Goal: Find specific page/section: Find specific page/section

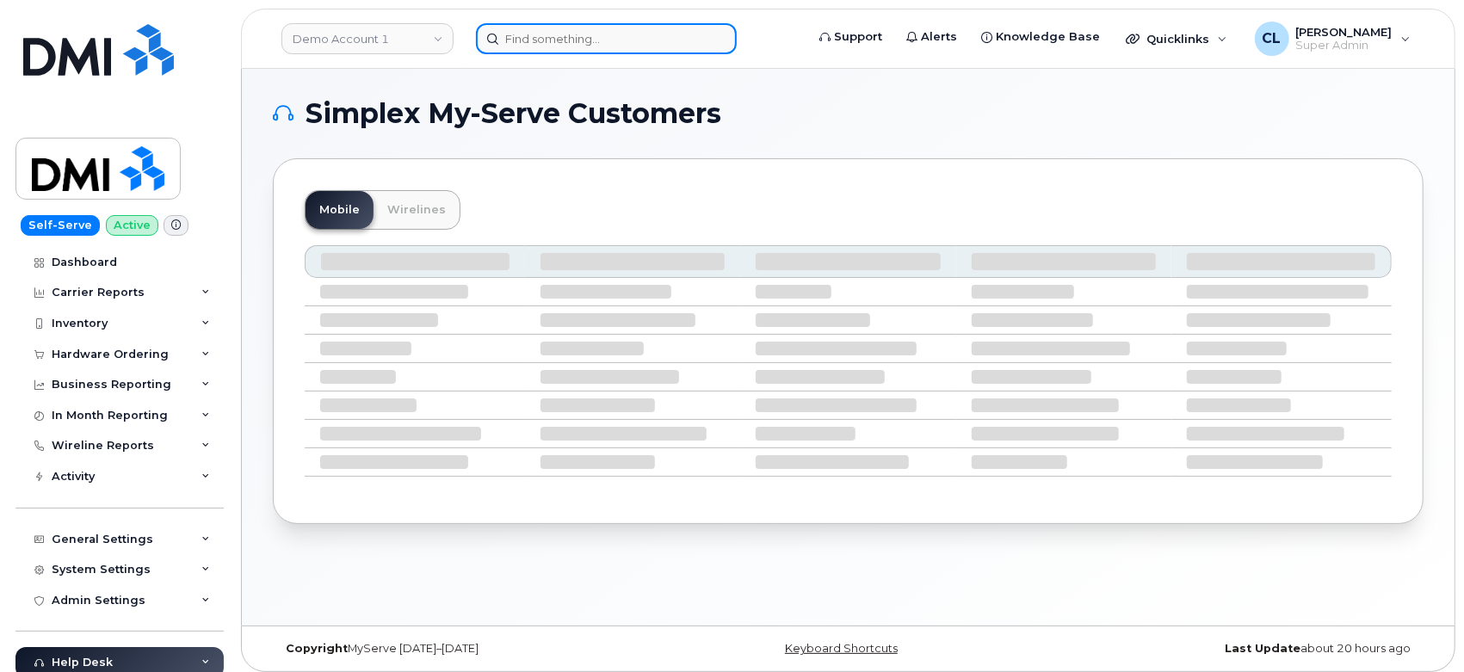
click at [539, 28] on input at bounding box center [606, 38] width 261 height 31
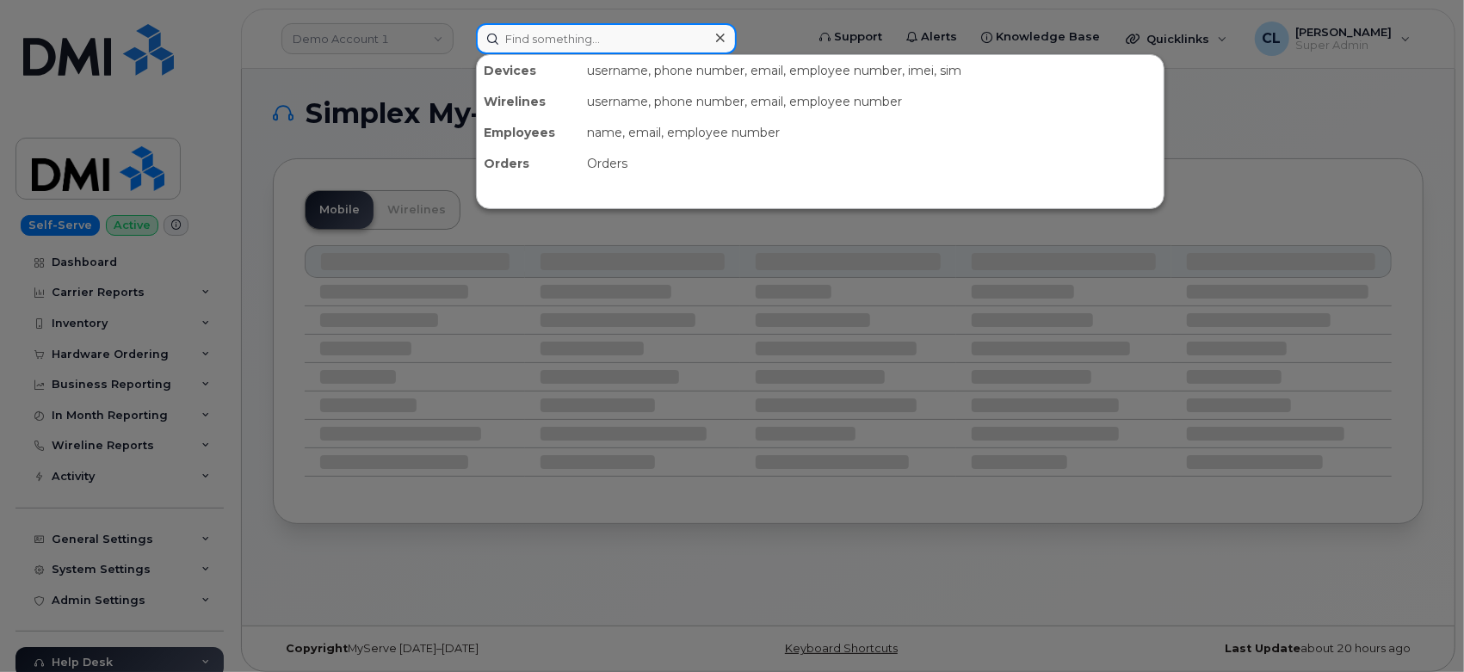
paste input "4017864546"
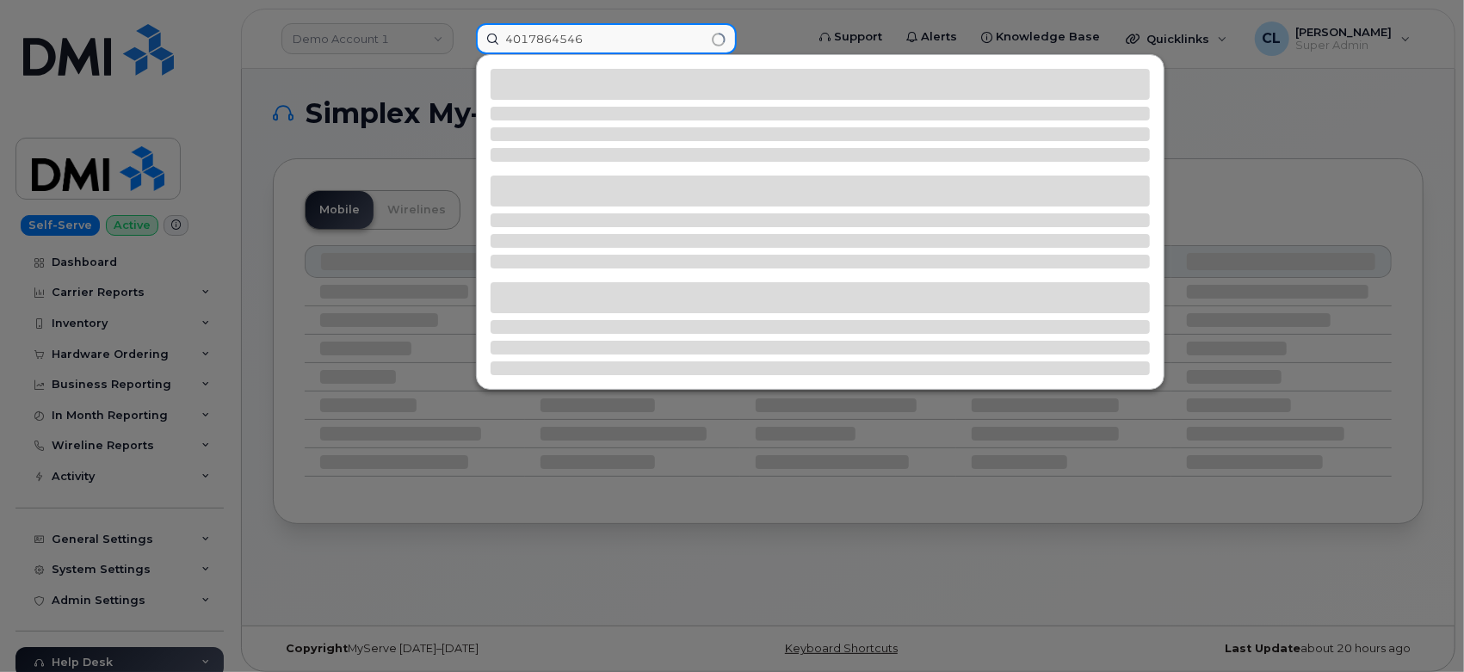
type input "4017864546"
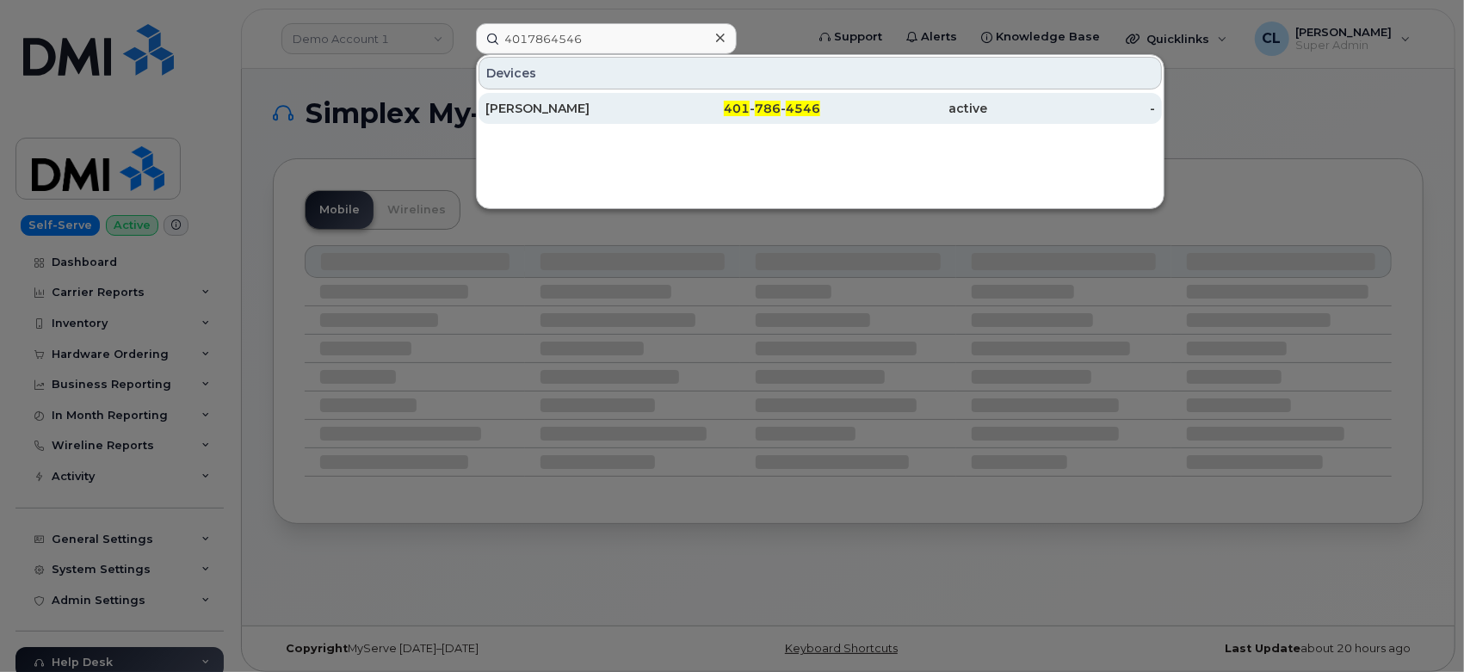
click at [654, 102] on div "401 - 786 - 4546" at bounding box center [737, 108] width 168 height 17
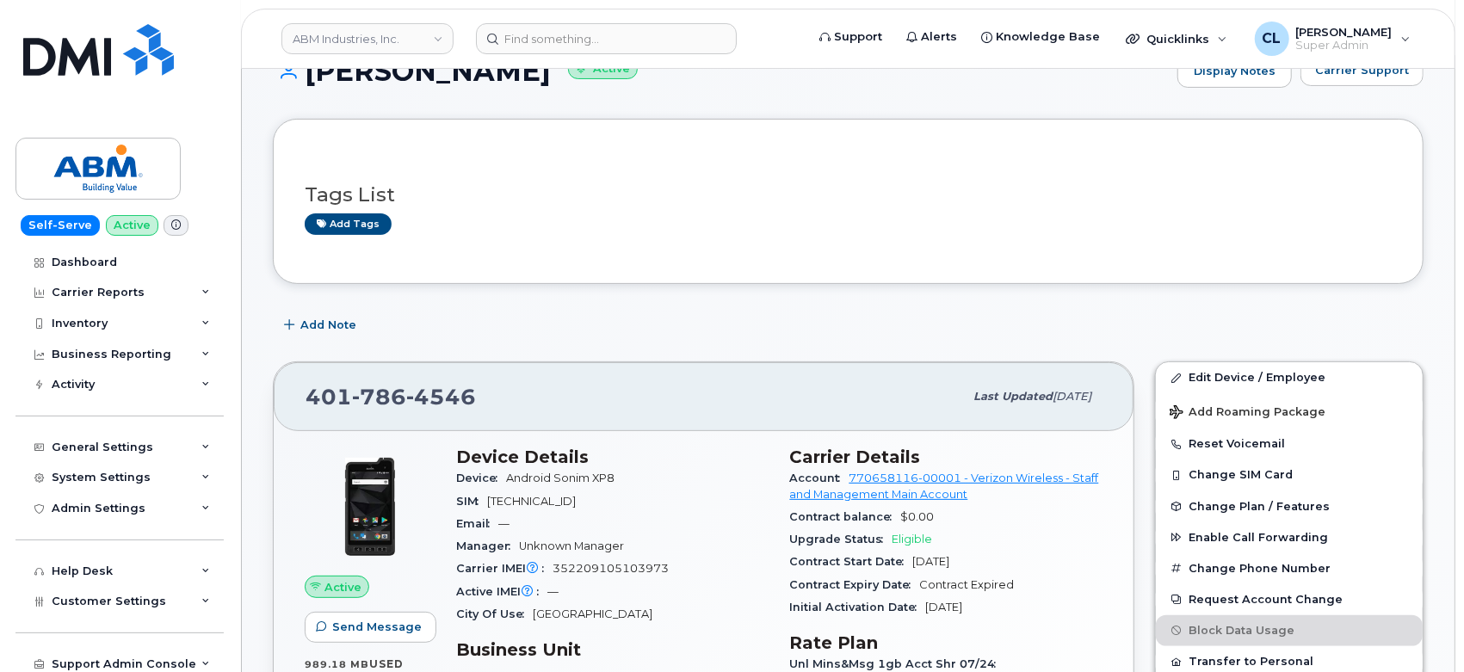
scroll to position [287, 0]
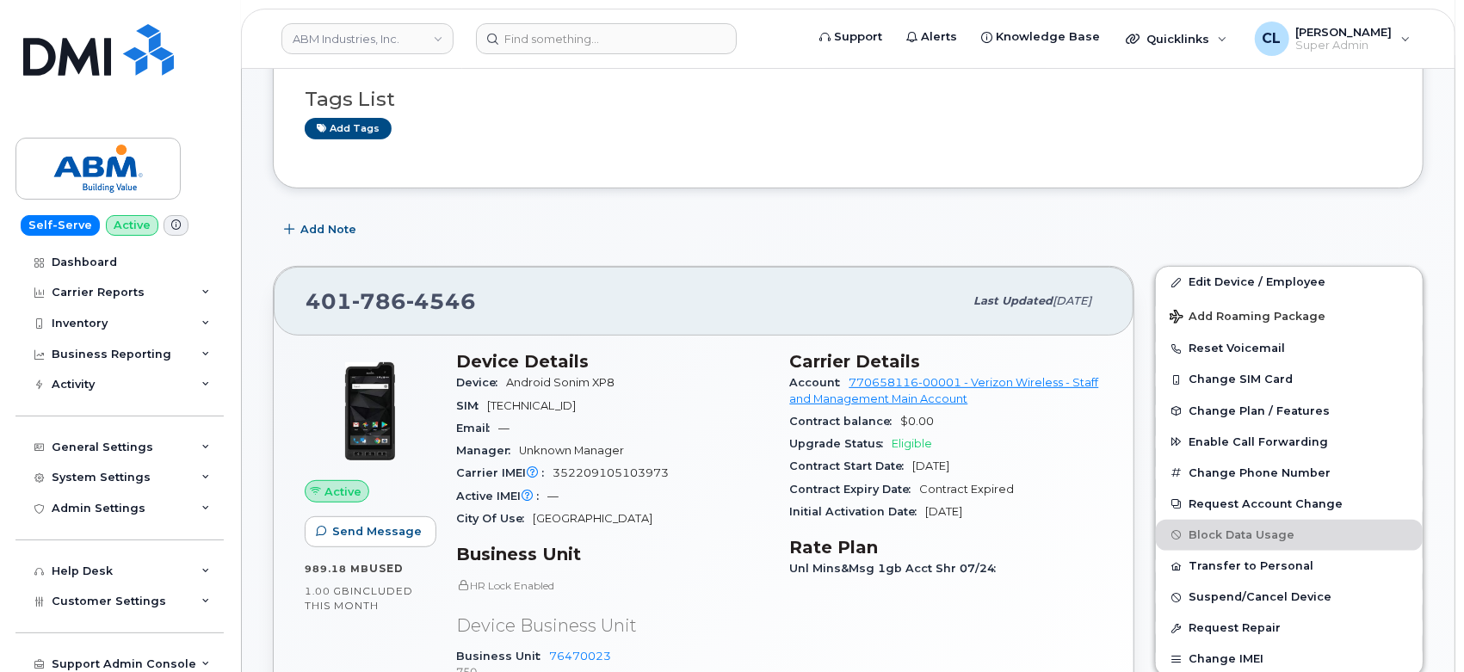
click at [584, 61] on header "ABM Industries, Inc. Support Alerts Knowledge Base Quicklinks Suspend / Cancel …" at bounding box center [848, 39] width 1215 height 60
click at [579, 56] on header "ABM Industries, Inc. Support Alerts Knowledge Base Quicklinks Suspend / Cancel …" at bounding box center [848, 39] width 1215 height 60
click at [570, 46] on input at bounding box center [606, 38] width 261 height 31
paste input "2134403762"
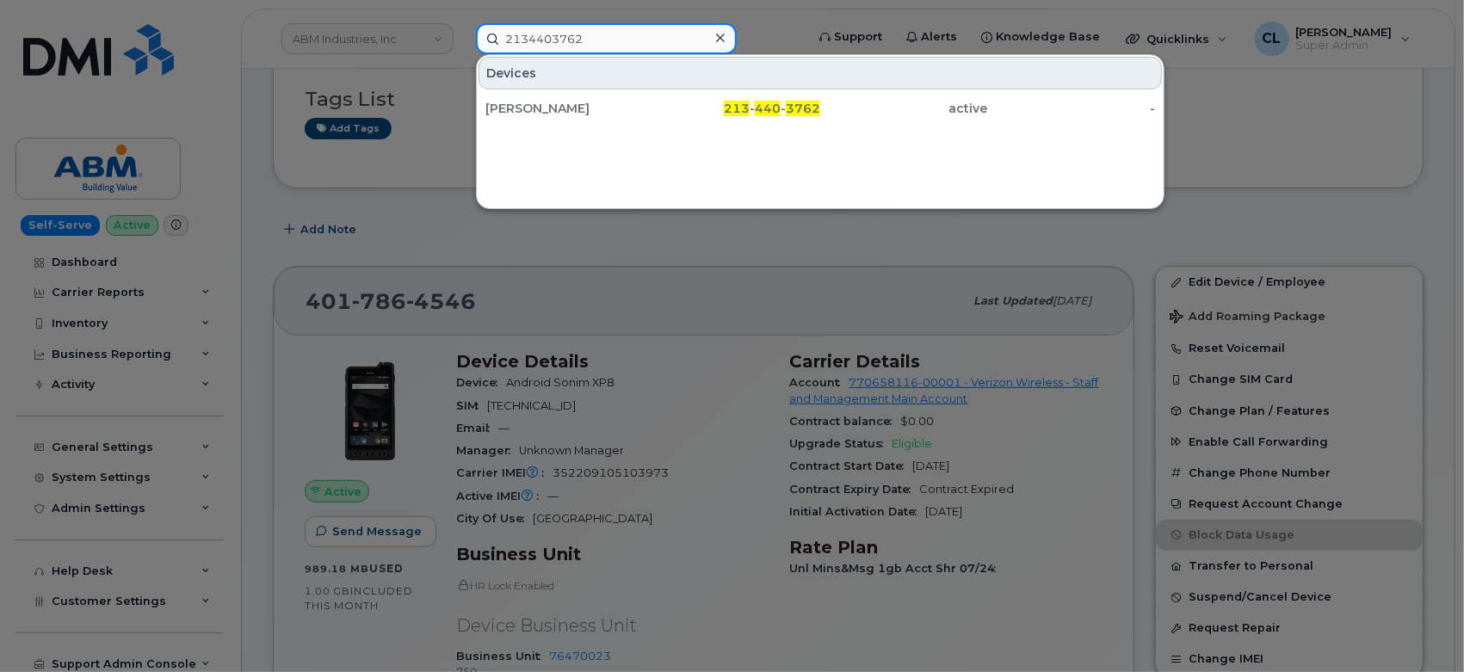
drag, startPoint x: 609, startPoint y: 31, endPoint x: 209, endPoint y: 36, distance: 399.5
click at [462, 34] on div "2134403762 Devices MOISES MOLINA 213 - 440 - 3762 active -" at bounding box center [634, 38] width 345 height 31
paste input "4017864445"
type input "4017864445"
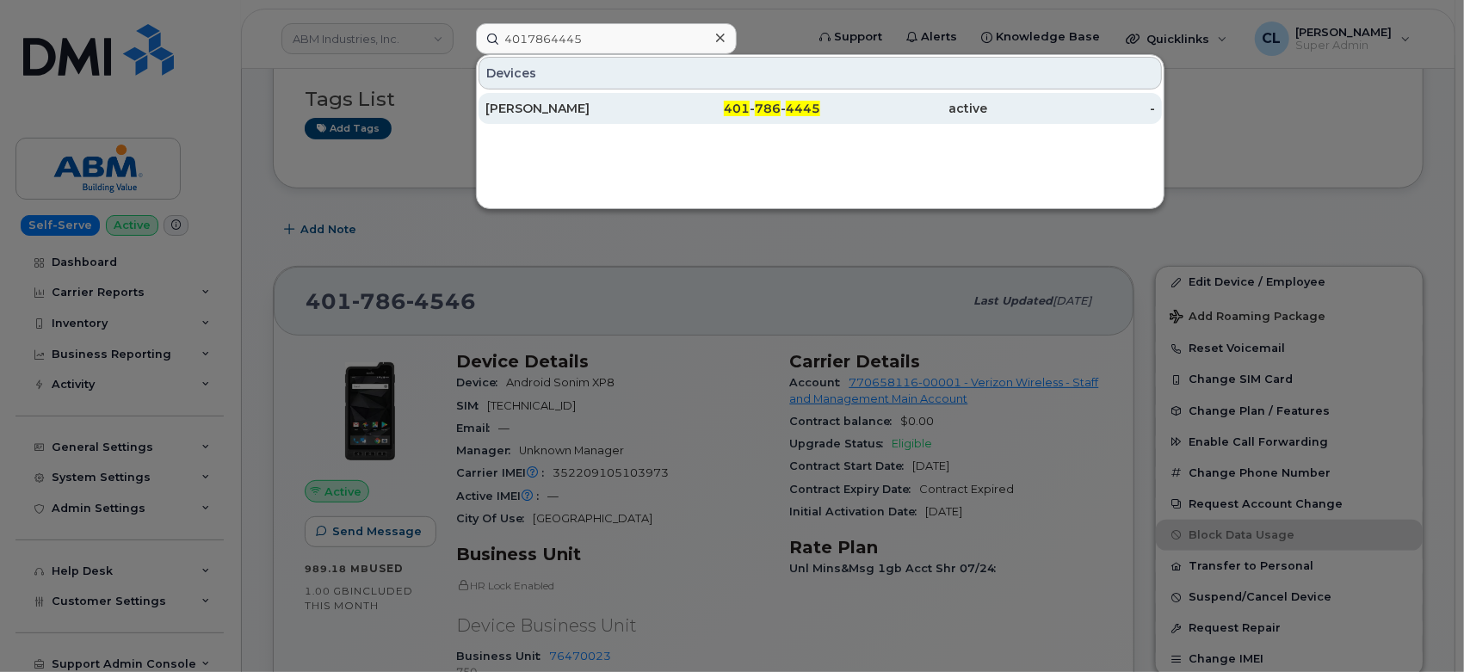
click at [862, 115] on div "active" at bounding box center [904, 108] width 168 height 17
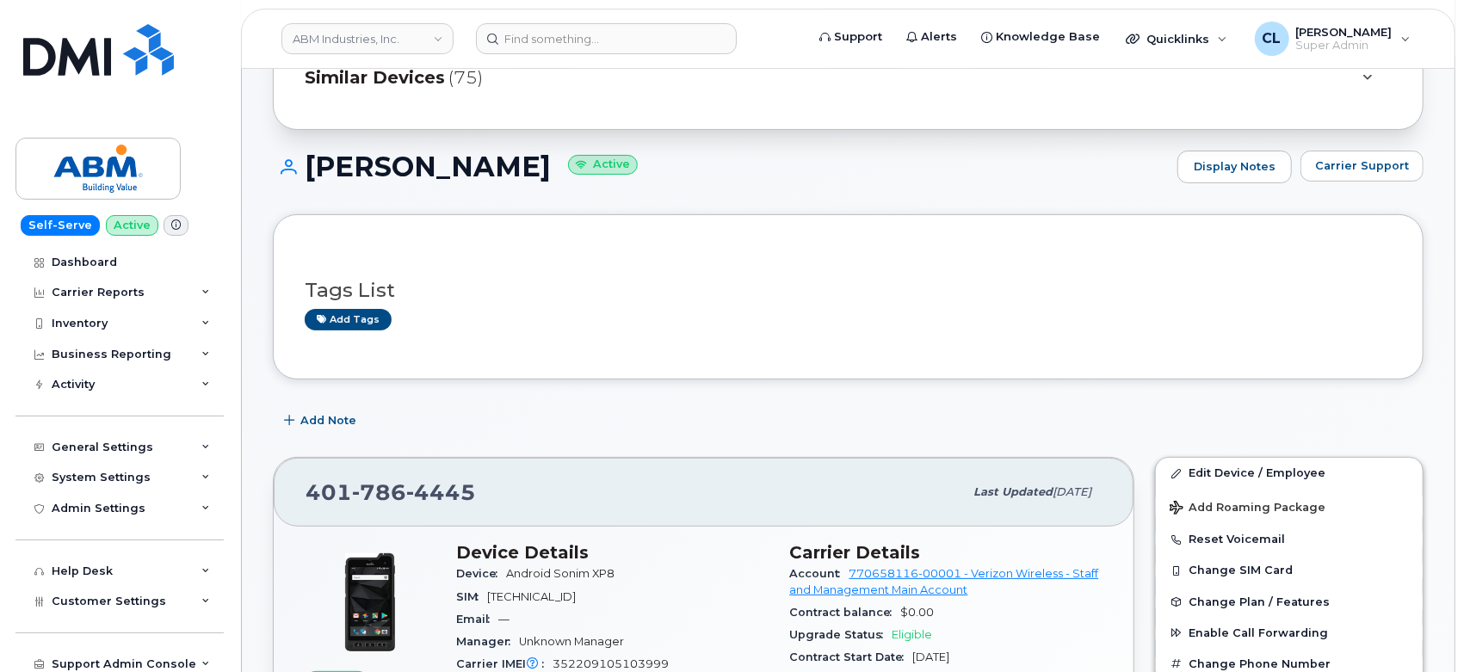
scroll to position [241, 0]
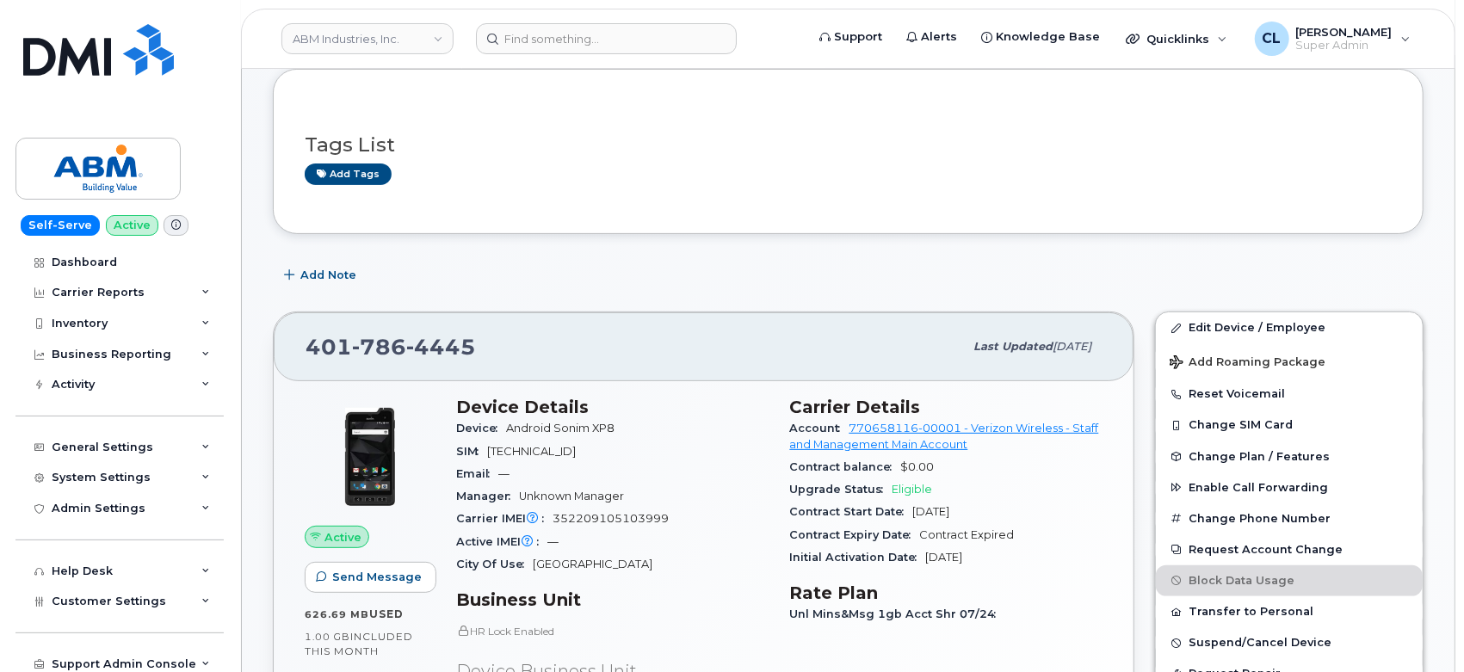
click at [1374, 278] on div "Add Note" at bounding box center [848, 275] width 1151 height 31
